Goal: Transaction & Acquisition: Purchase product/service

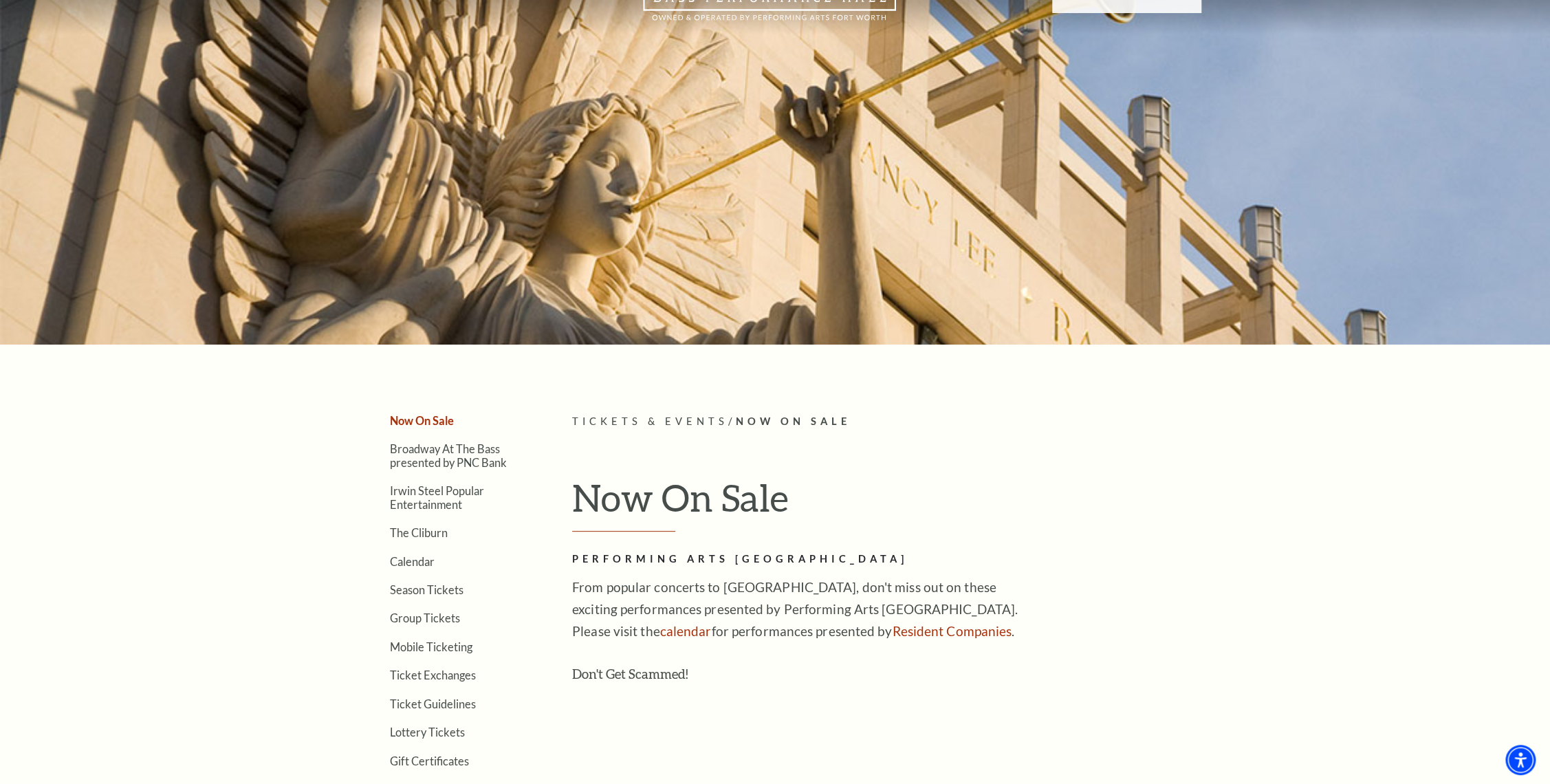
scroll to position [149, 0]
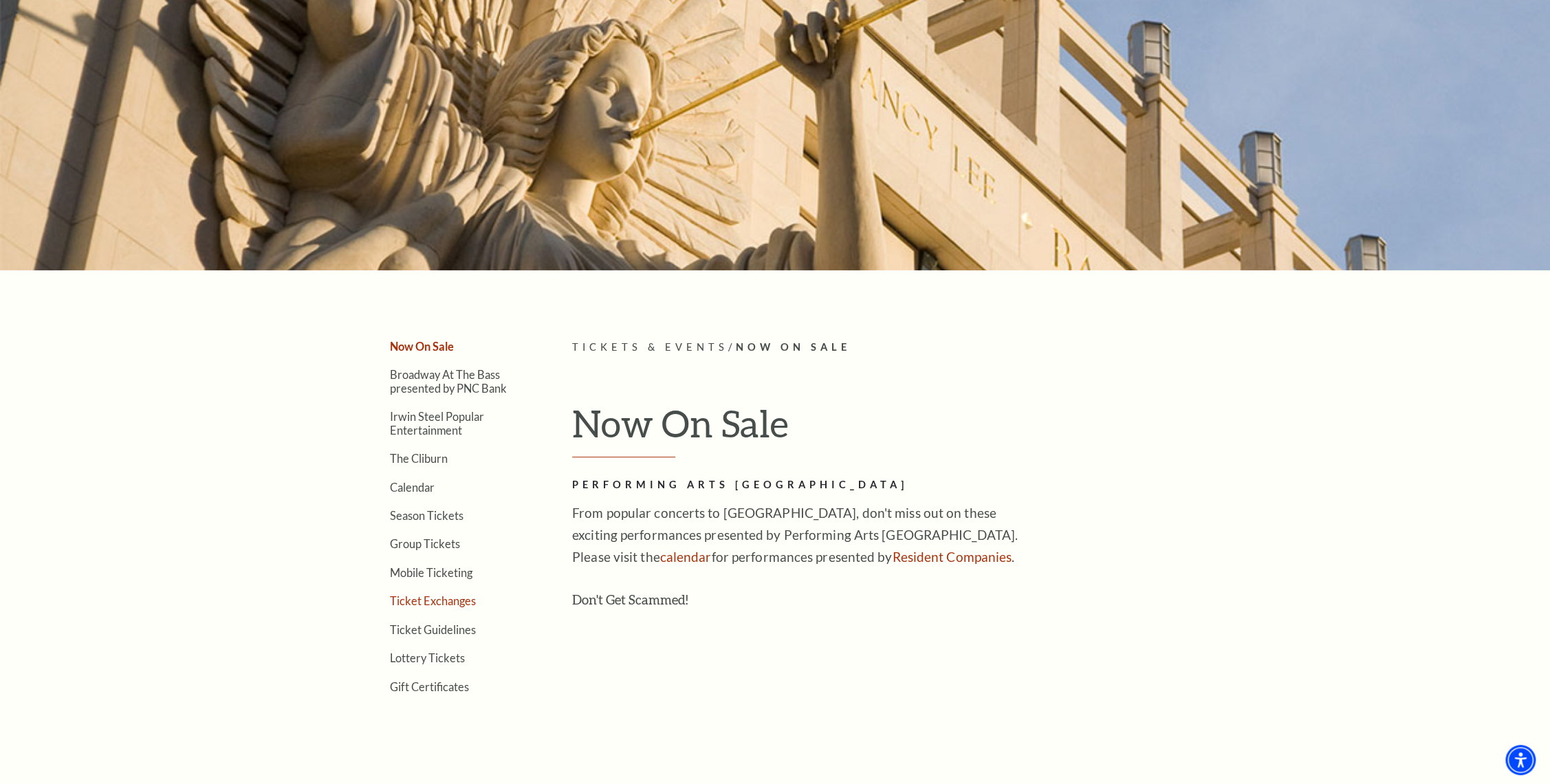
click at [438, 595] on link "Ticket Exchanges" at bounding box center [432, 601] width 86 height 13
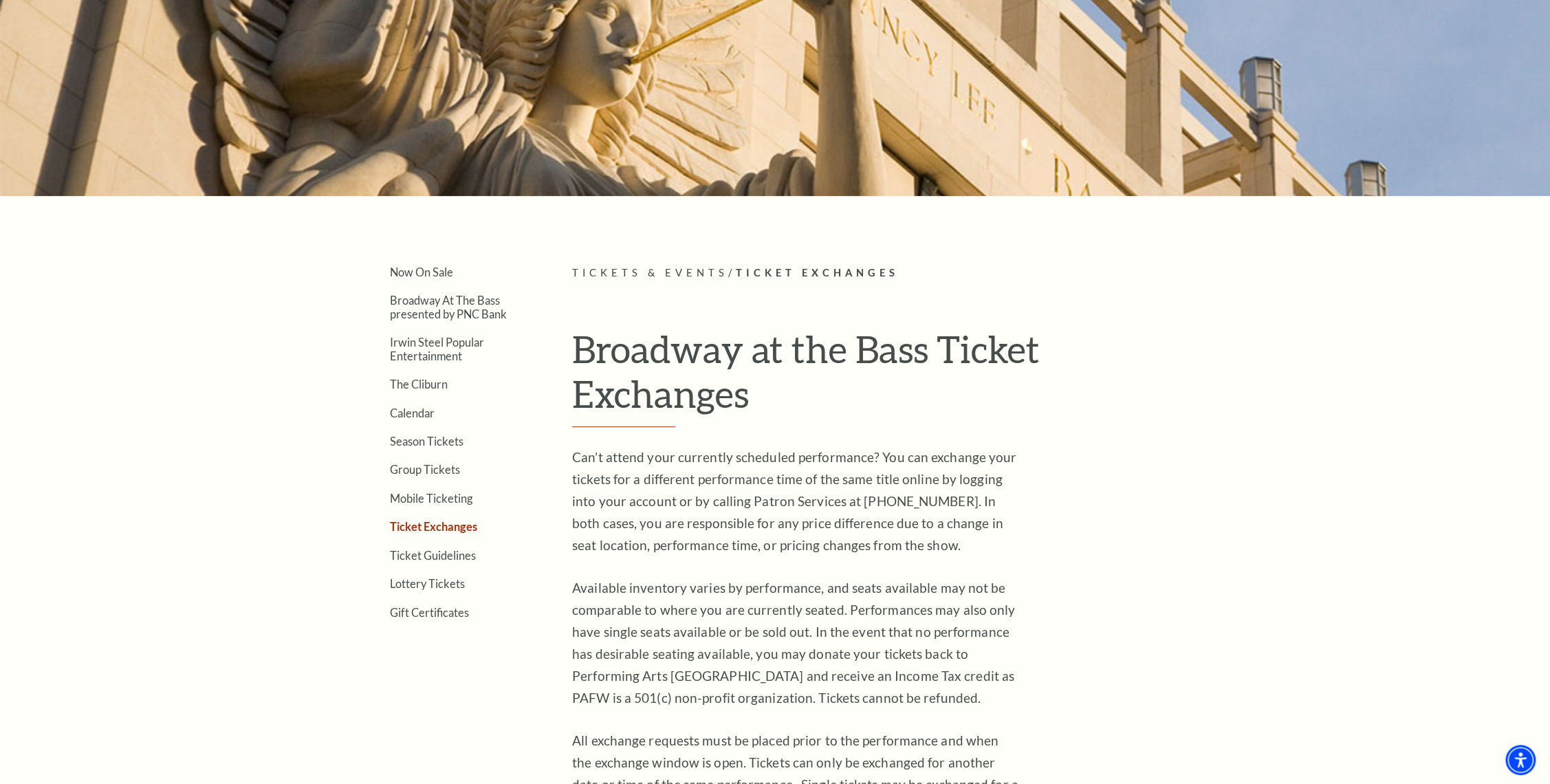
scroll to position [372, 0]
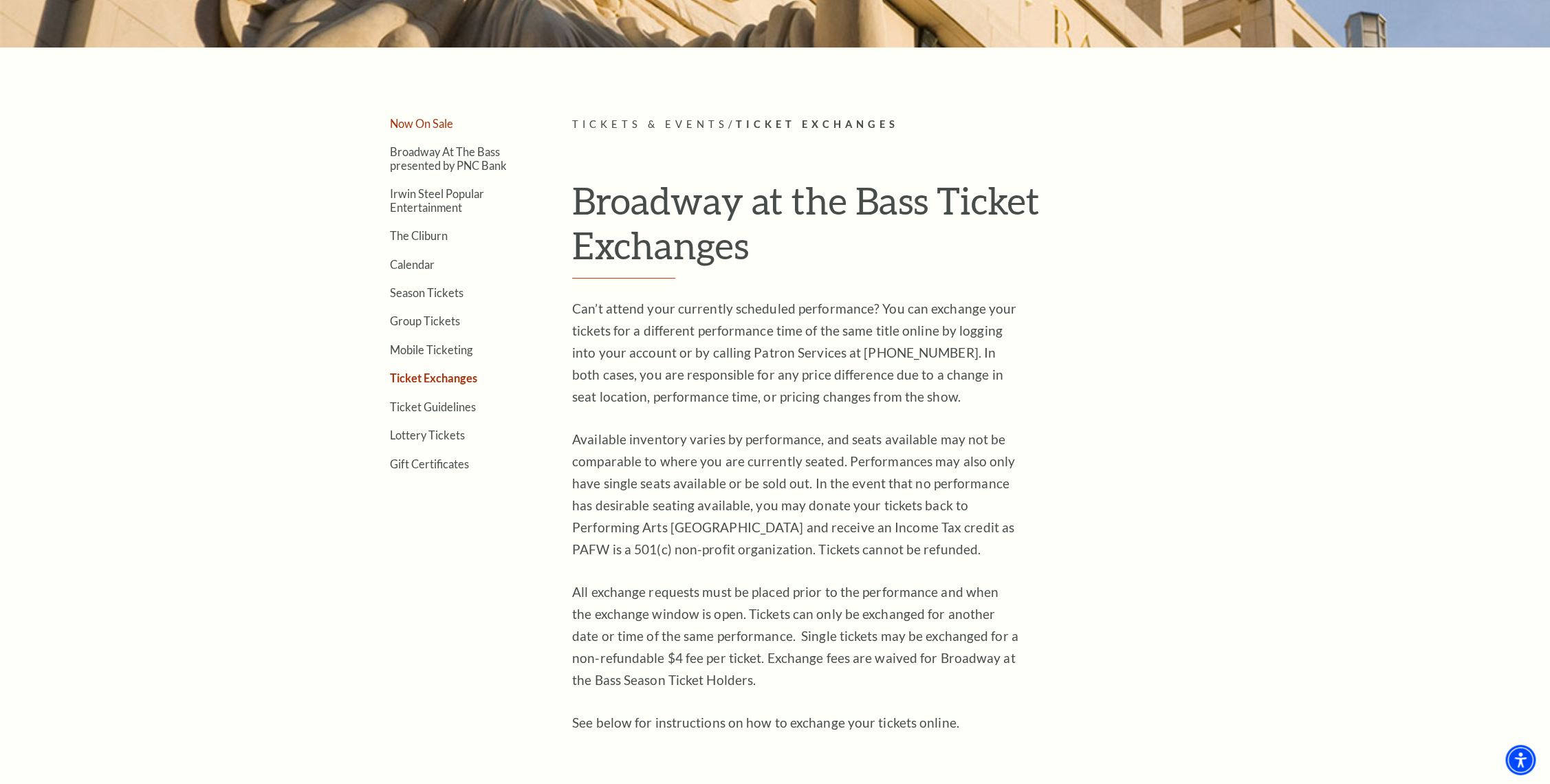
click at [441, 122] on link "Now On Sale" at bounding box center [422, 124] width 63 height 13
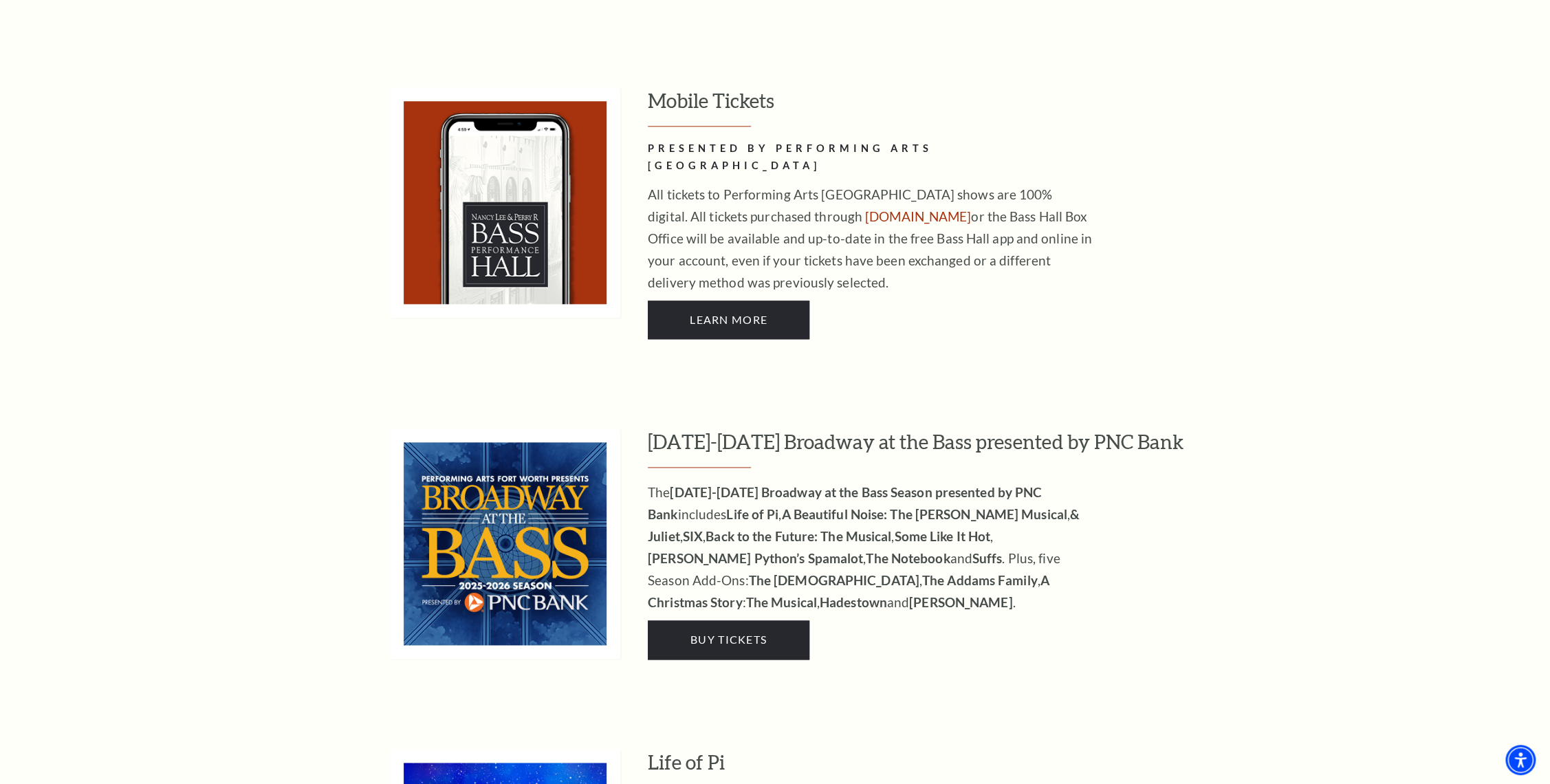
scroll to position [1188, 0]
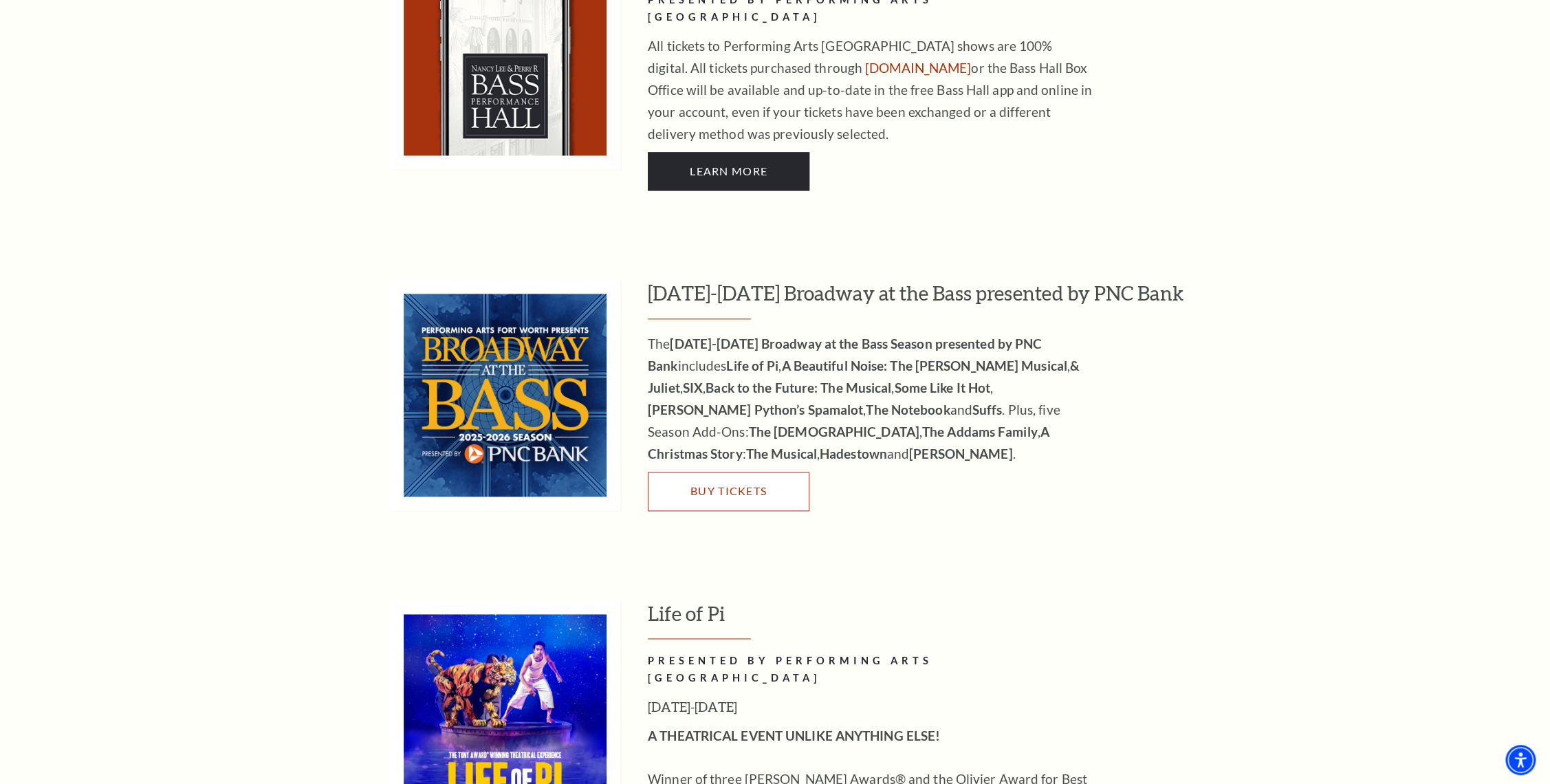
click at [730, 484] on span "Buy Tickets" at bounding box center [728, 491] width 77 height 13
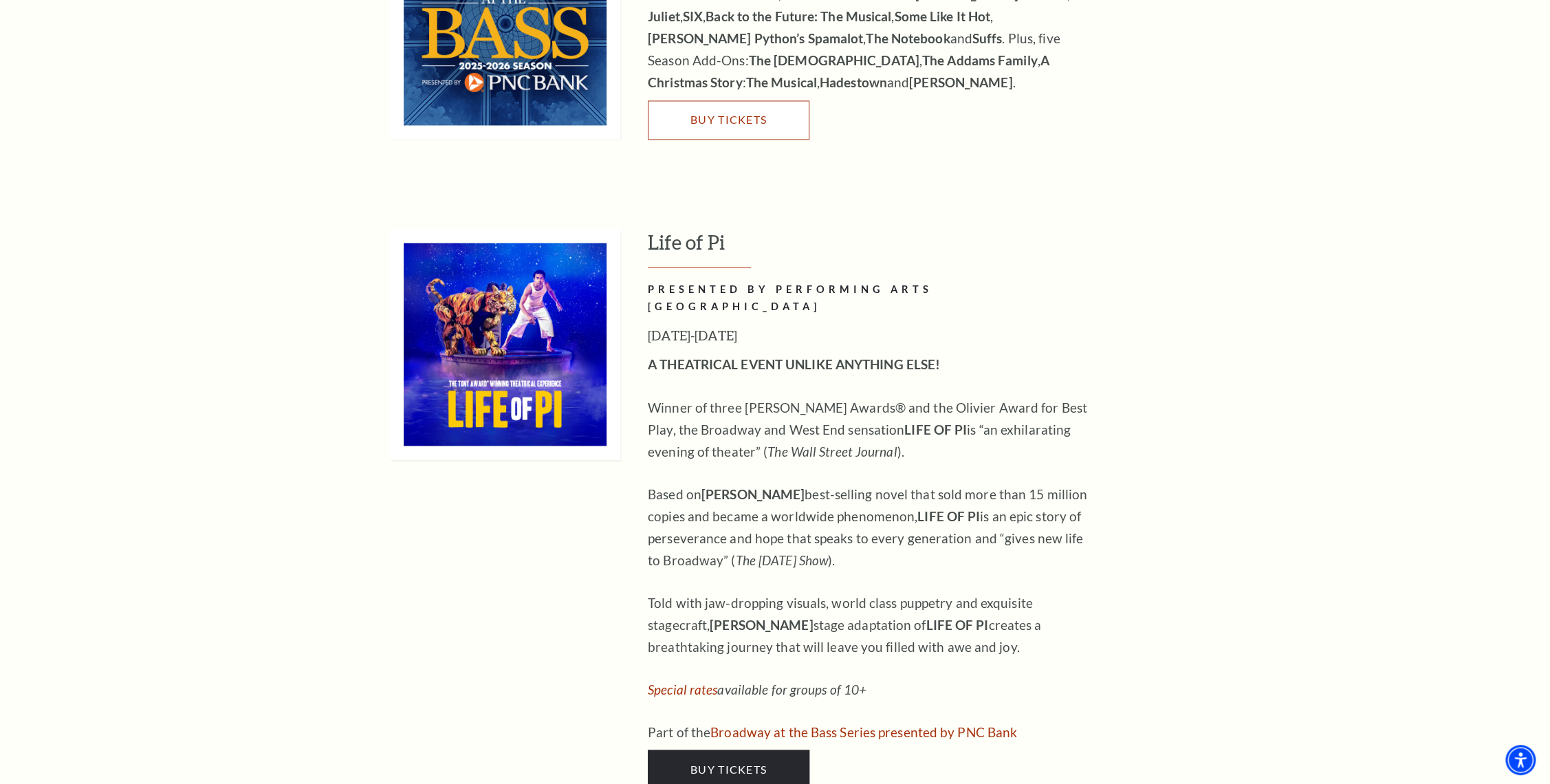
scroll to position [1708, 0]
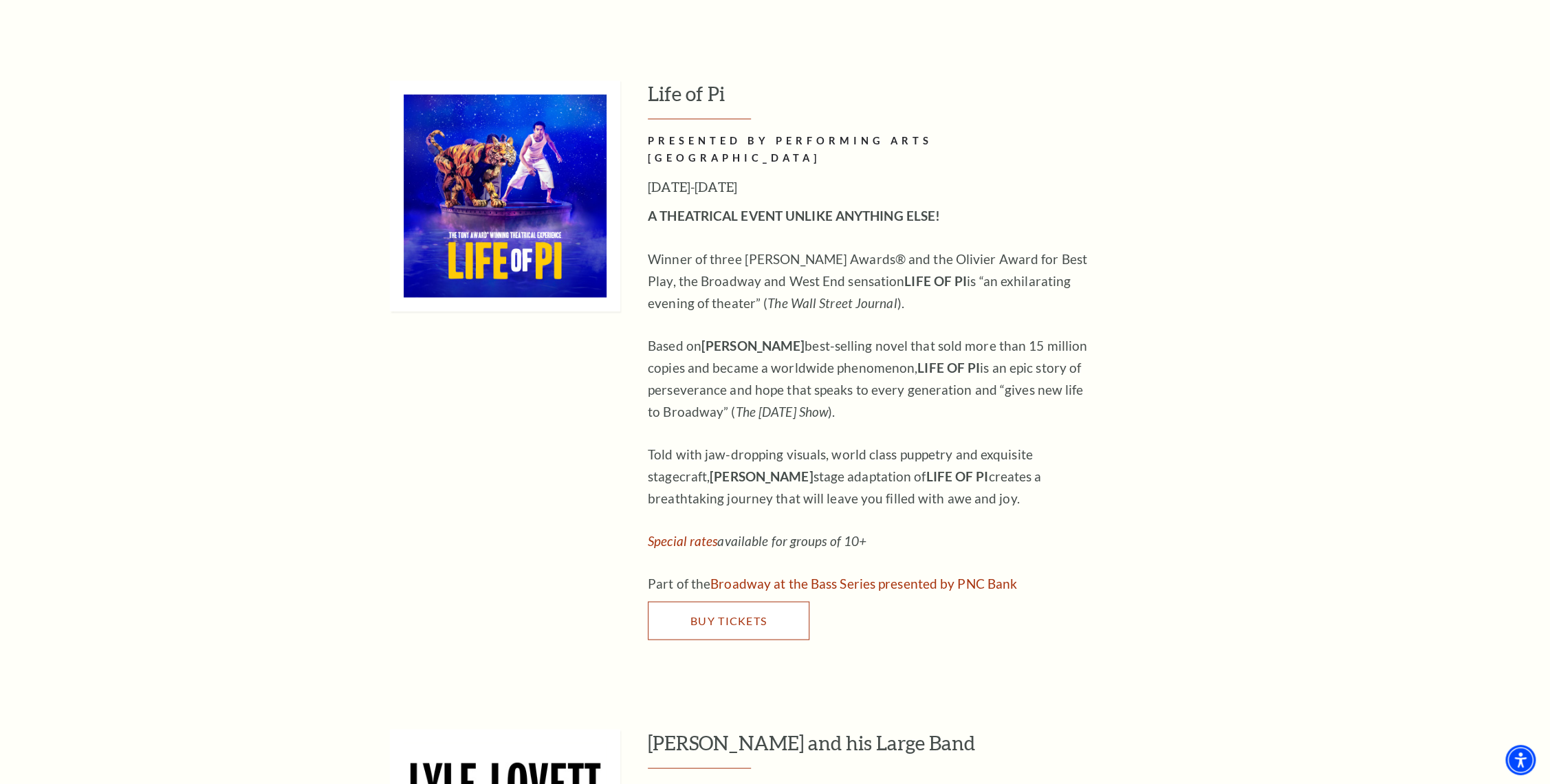
click at [763, 614] on span "Buy Tickets" at bounding box center [728, 620] width 77 height 13
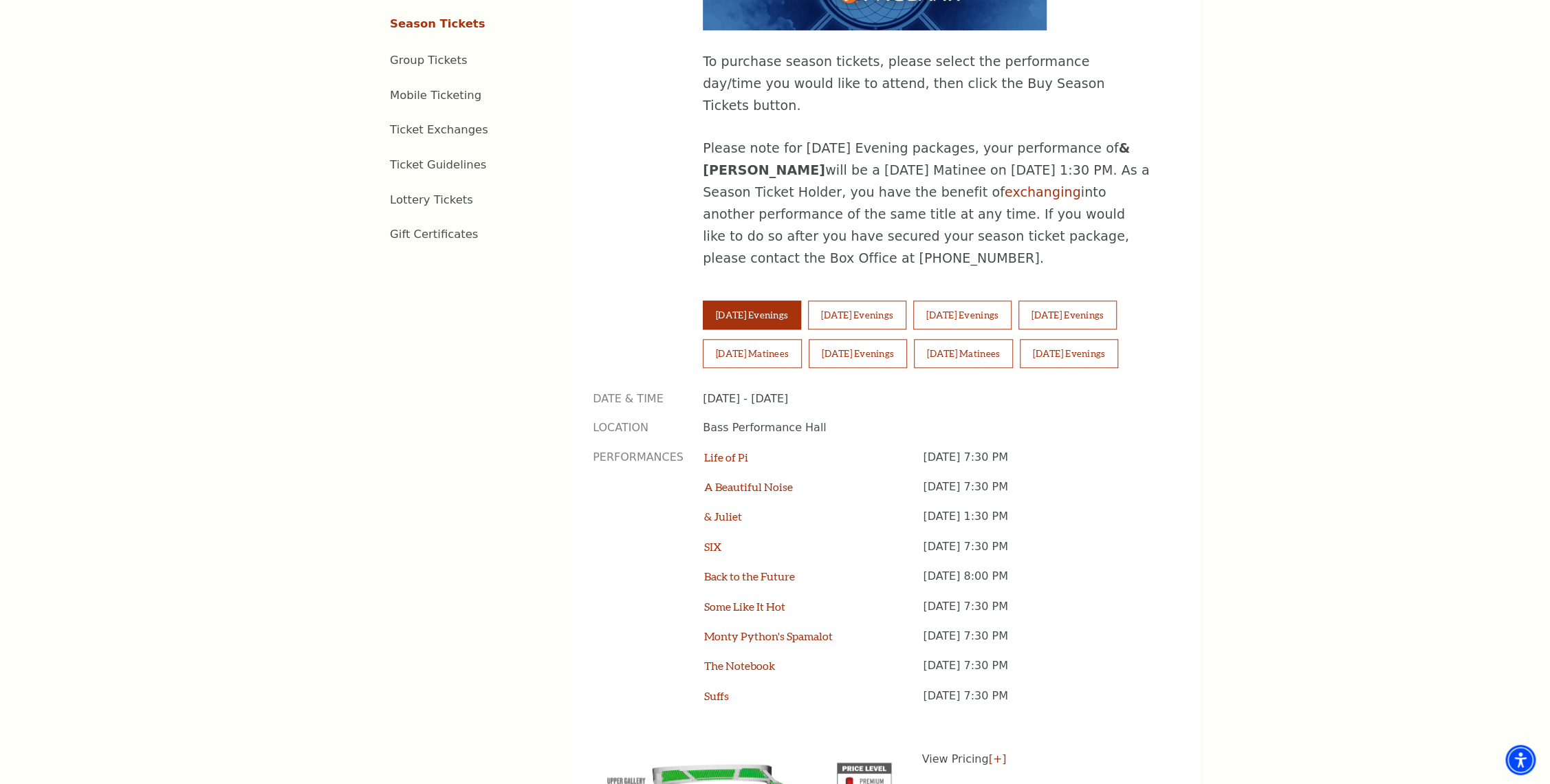
scroll to position [1040, 0]
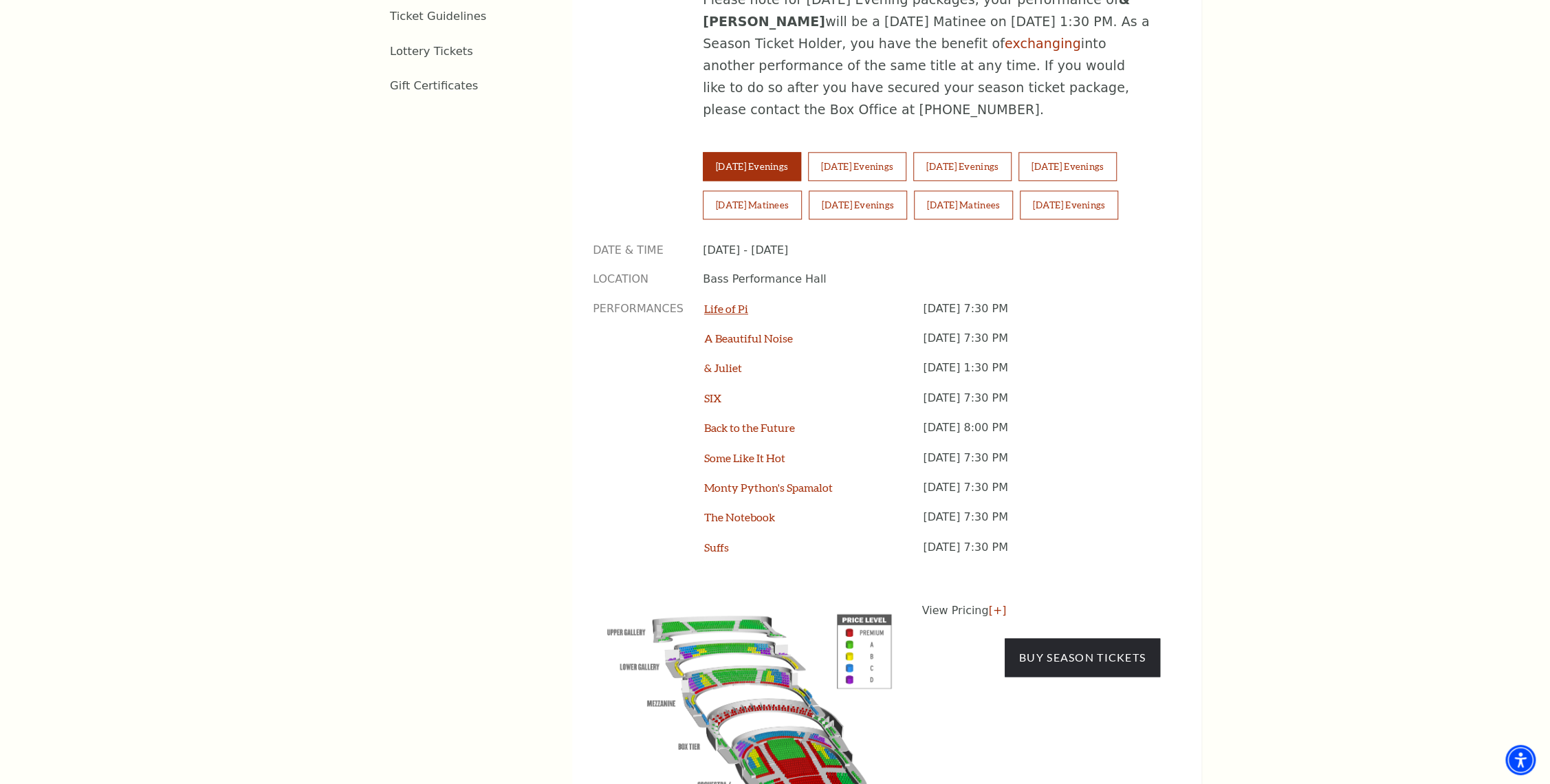
click at [725, 302] on link "Life of Pi" at bounding box center [726, 308] width 44 height 13
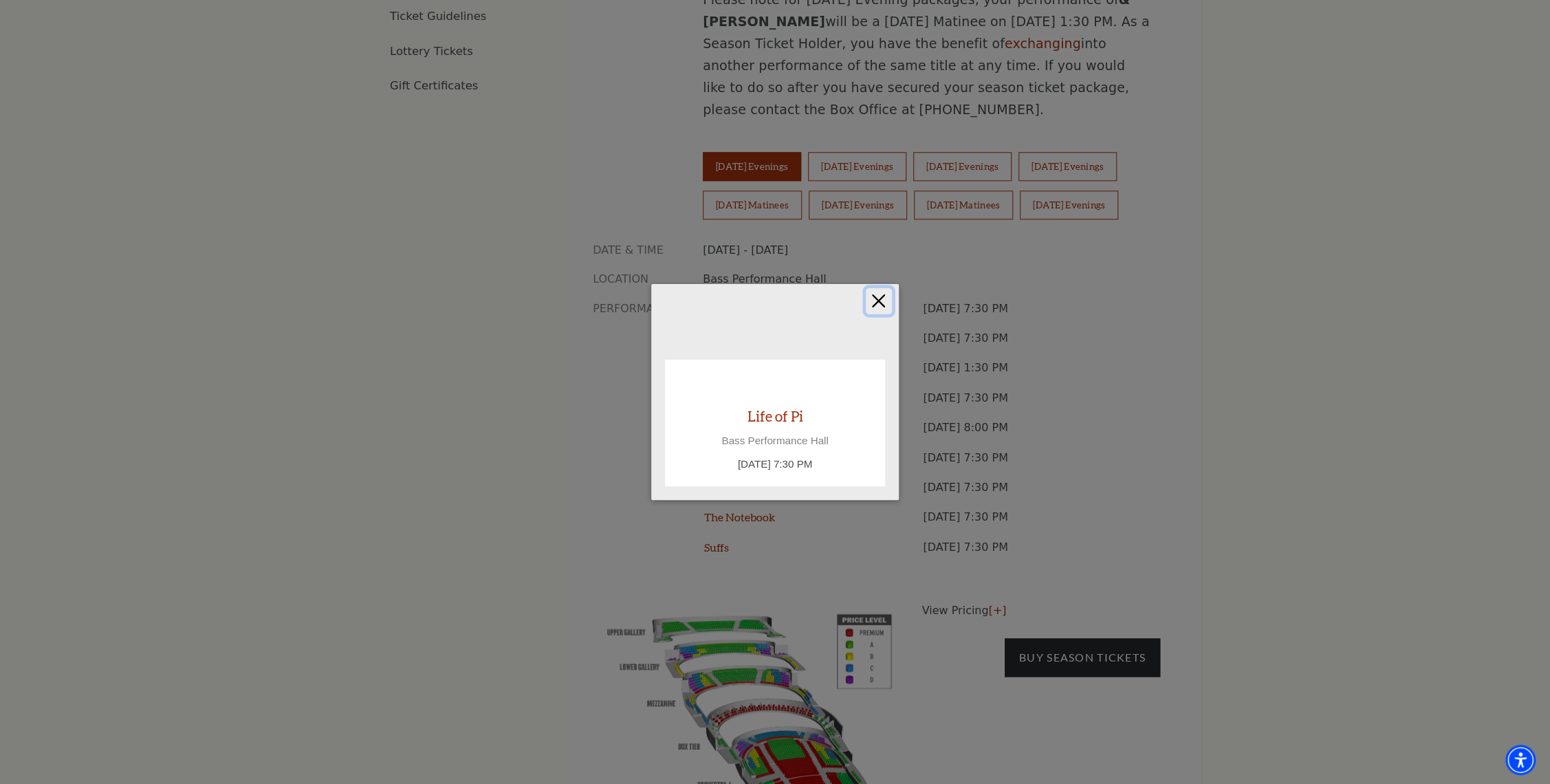
click at [877, 298] on button "Close" at bounding box center [878, 301] width 26 height 26
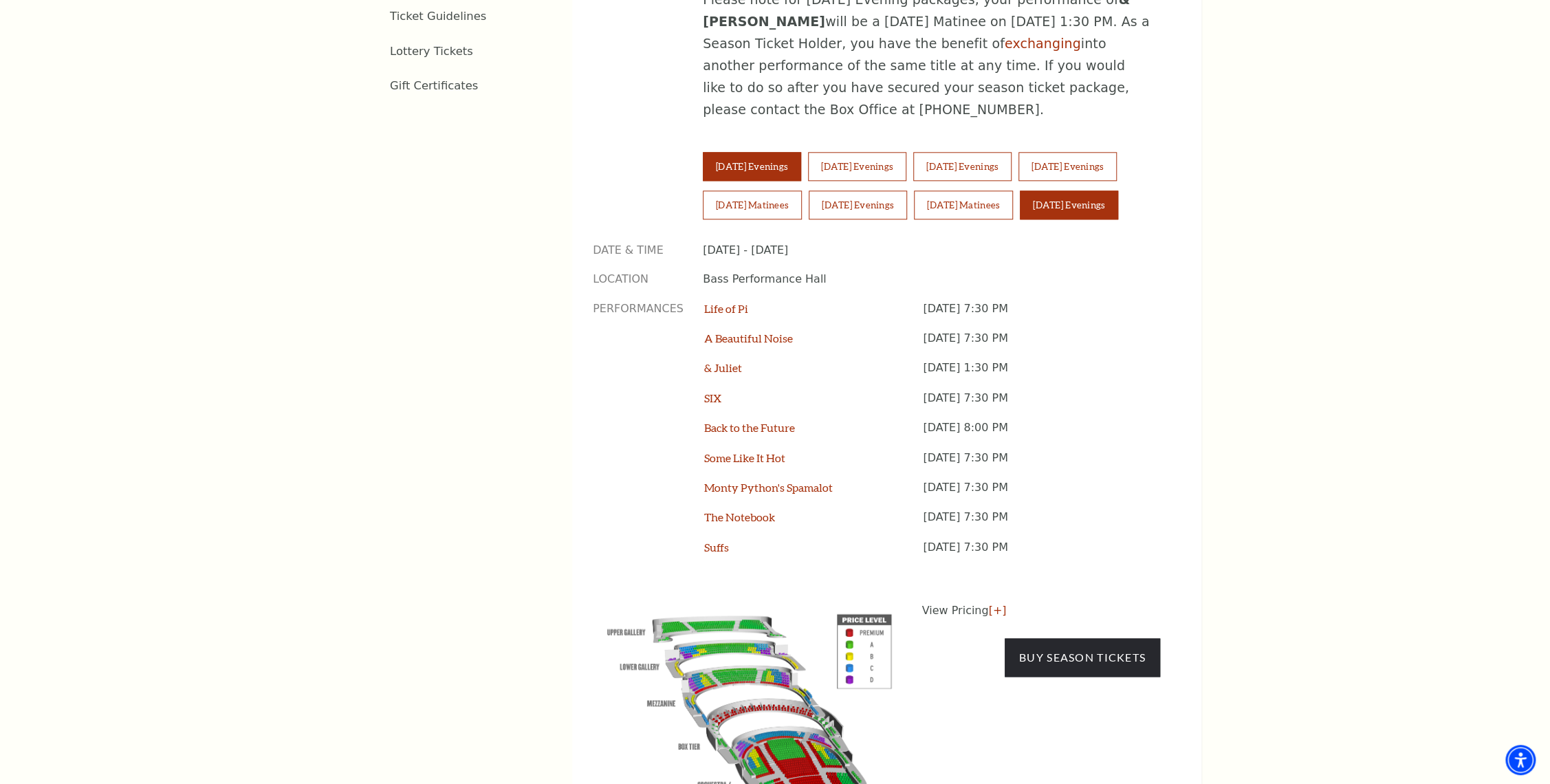
click at [1098, 190] on button "Sunday Evenings" at bounding box center [1069, 205] width 98 height 29
click at [724, 302] on link "Life of Pi" at bounding box center [726, 308] width 44 height 13
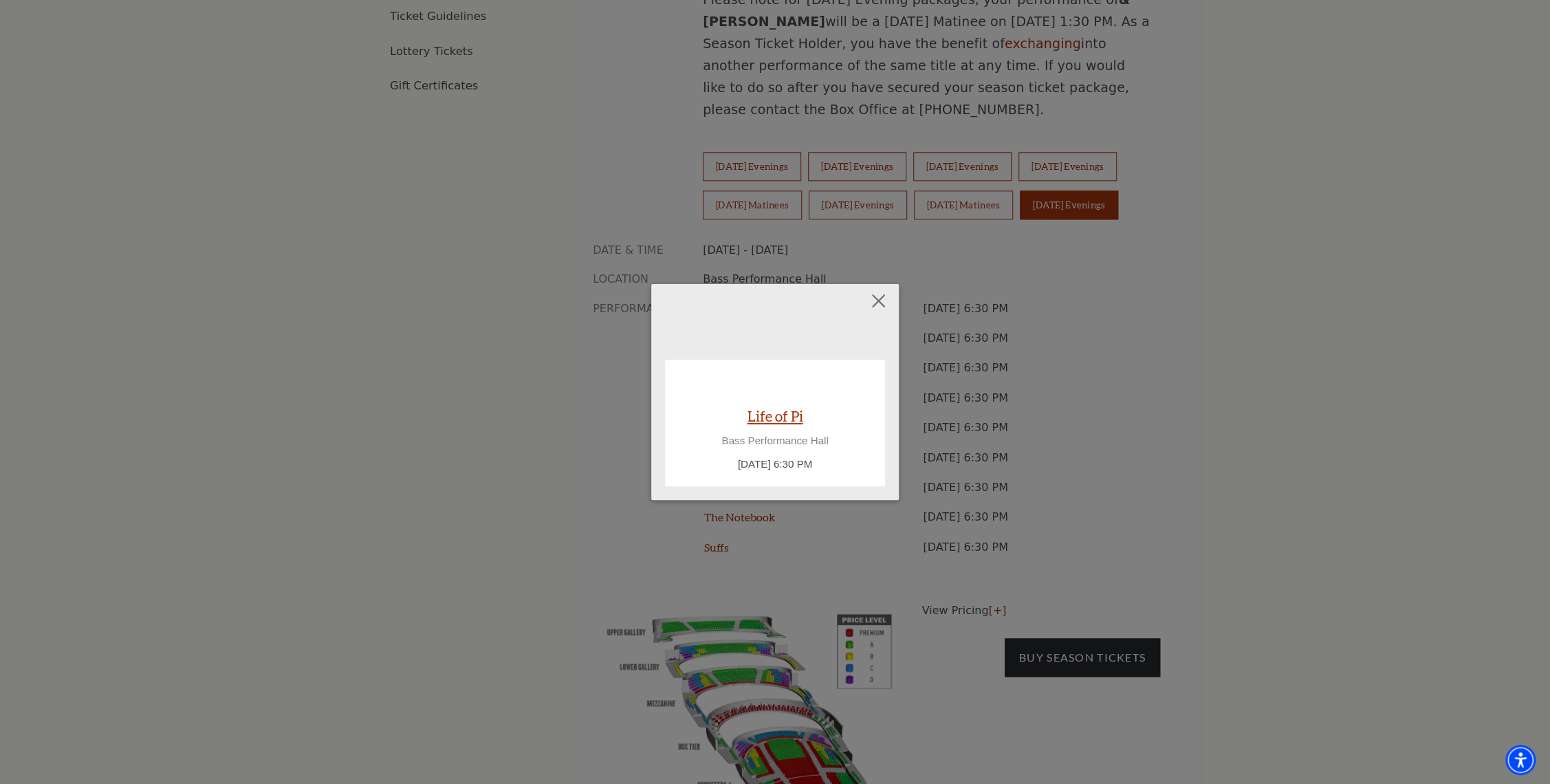
click at [793, 417] on link "Life of Pi" at bounding box center [775, 416] width 56 height 18
click at [881, 298] on button "Close" at bounding box center [878, 301] width 26 height 26
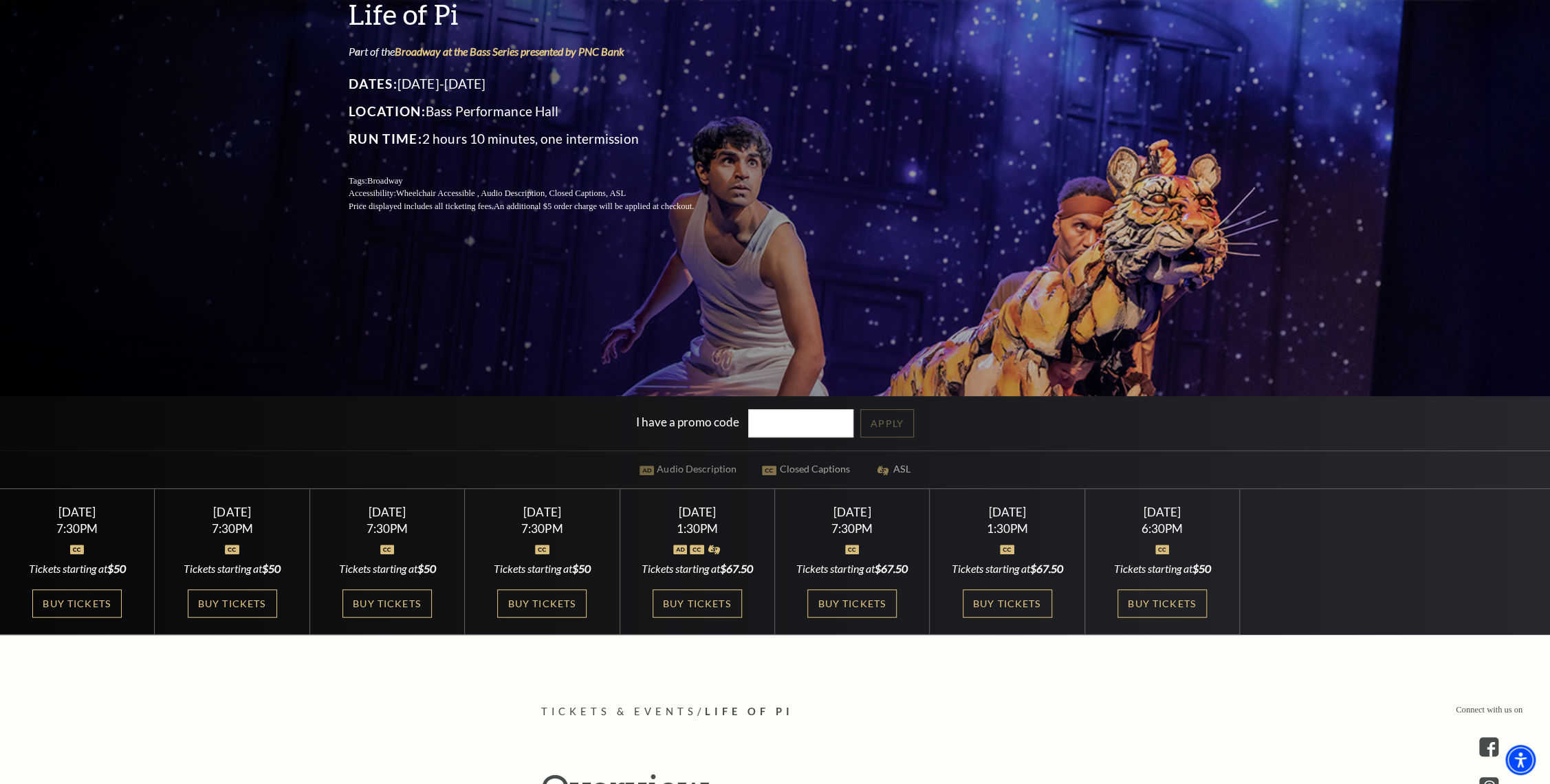
scroll to position [297, 0]
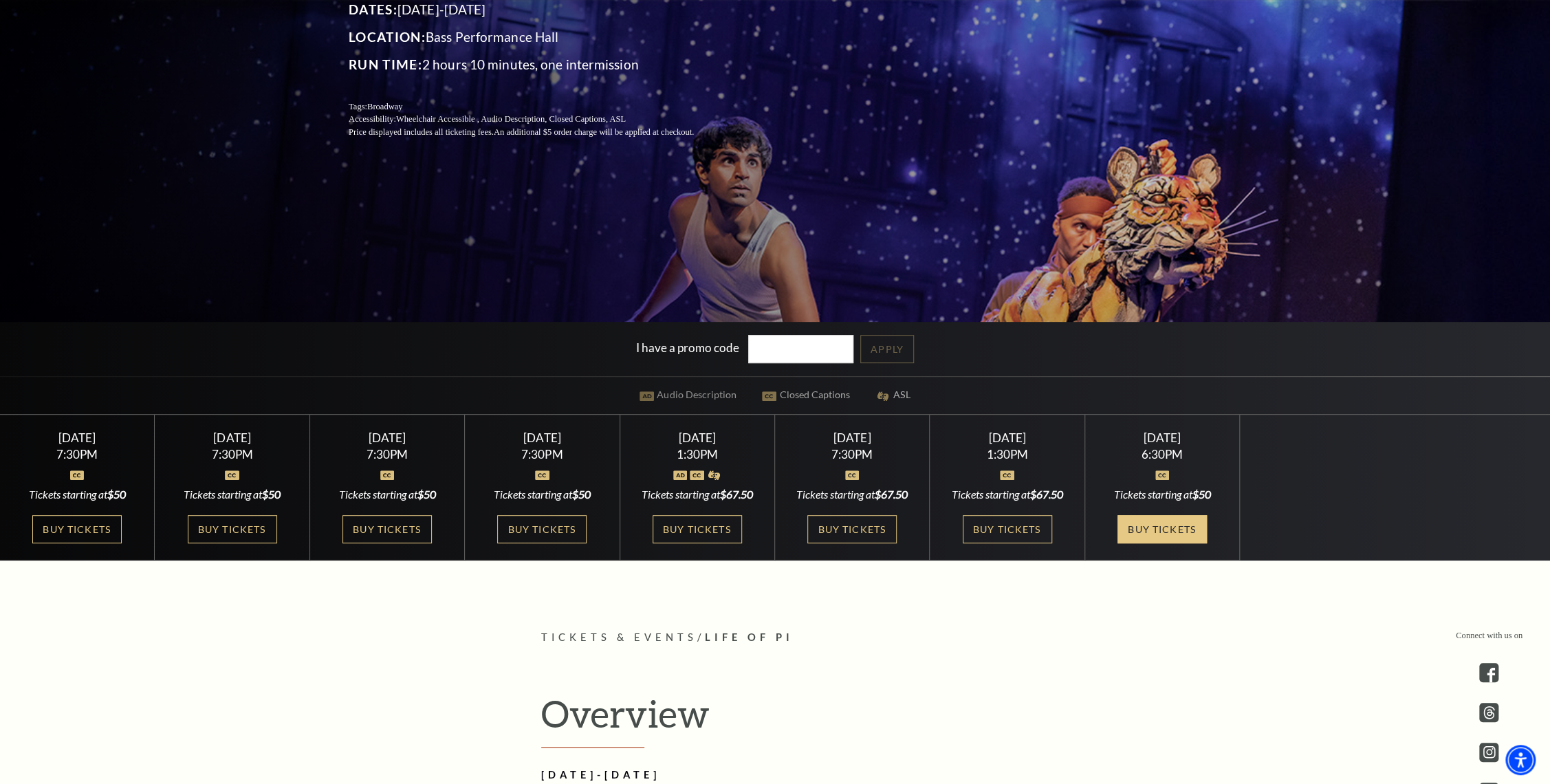
click at [1169, 520] on link "Buy Tickets" at bounding box center [1162, 529] width 90 height 28
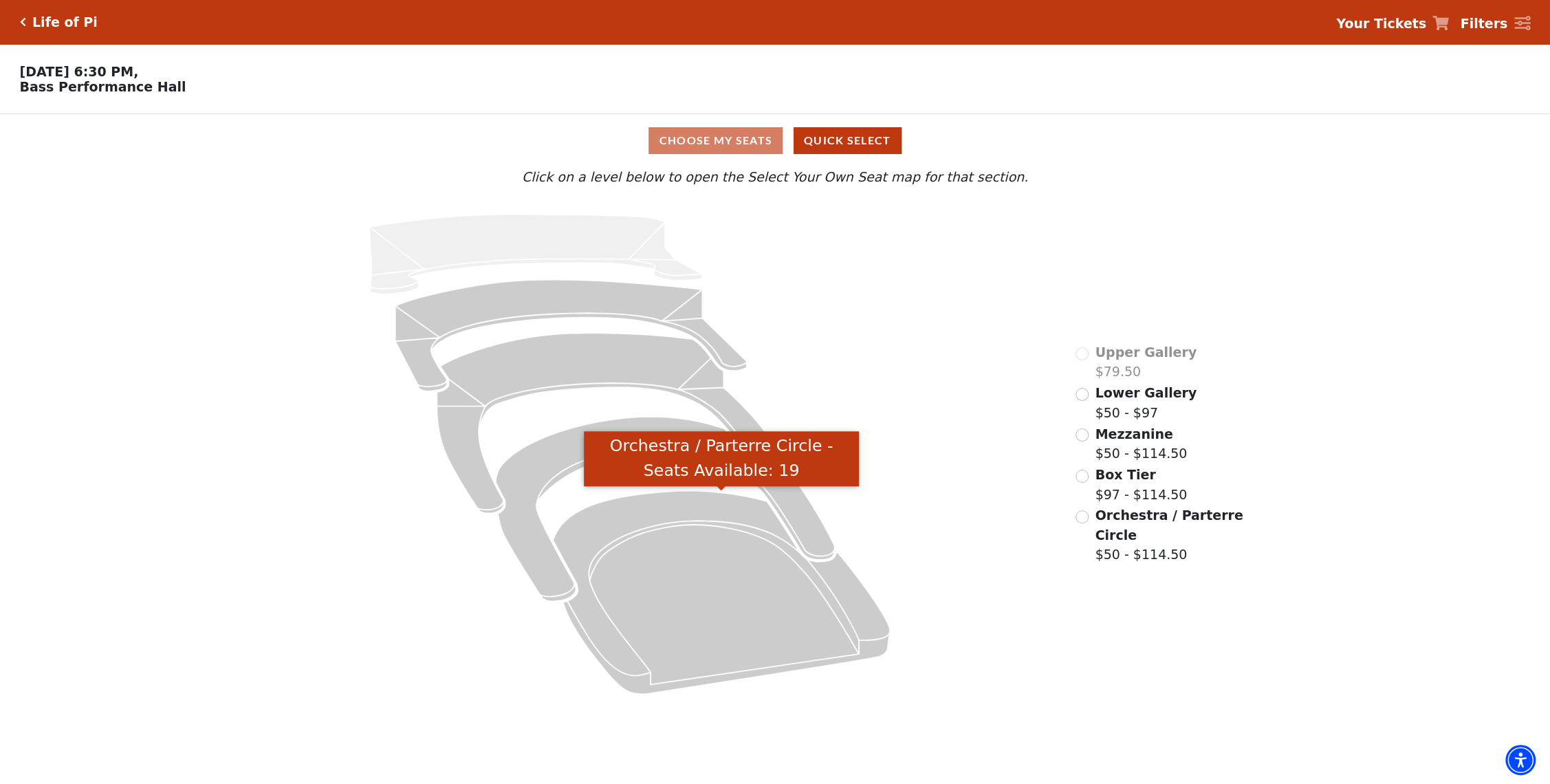
click at [688, 586] on icon "Orchestra / Parterre Circle - Seats Available: 19" at bounding box center [721, 593] width 337 height 204
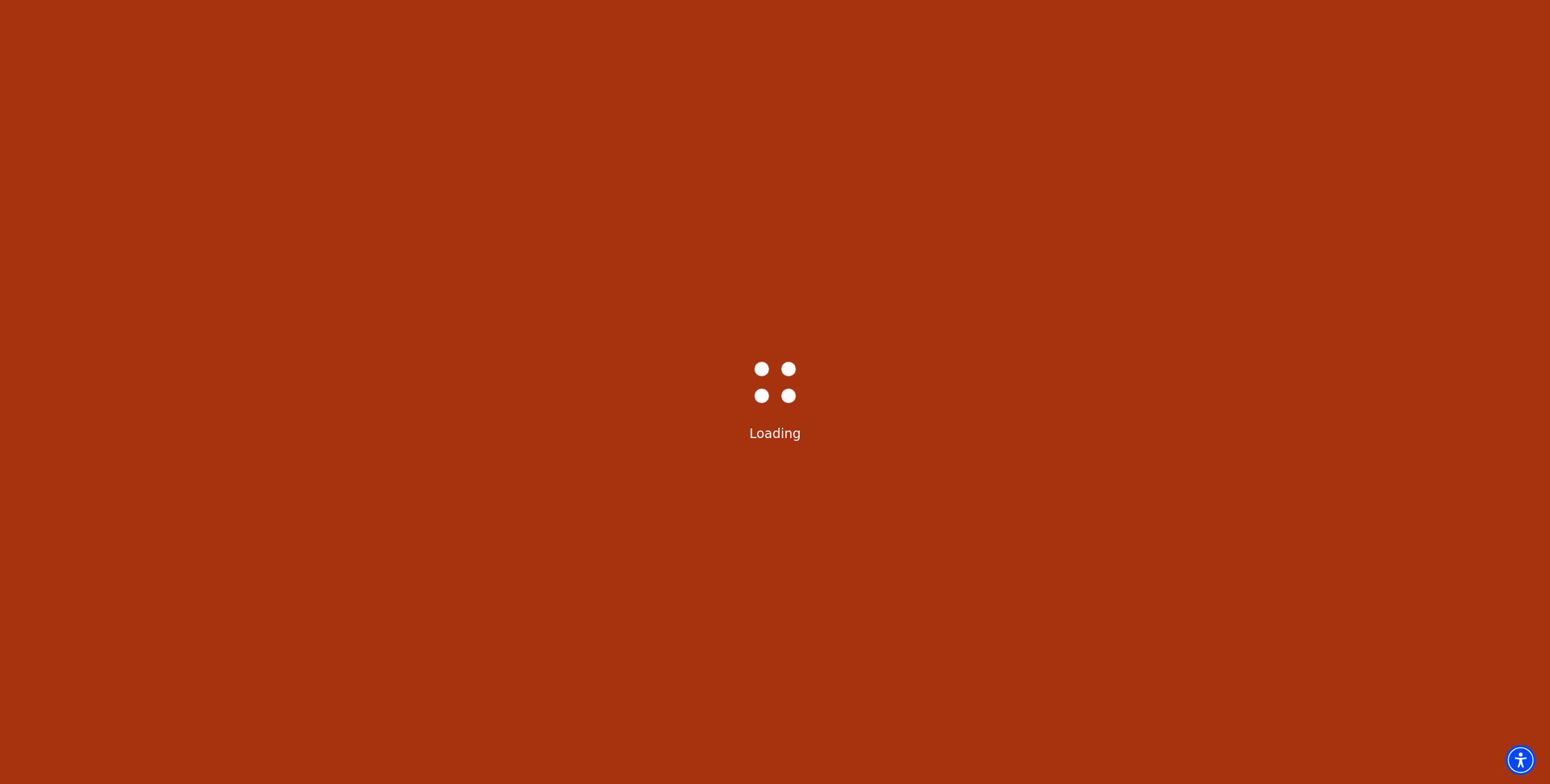
scroll to position [63, 0]
